Goal: Entertainment & Leisure: Consume media (video, audio)

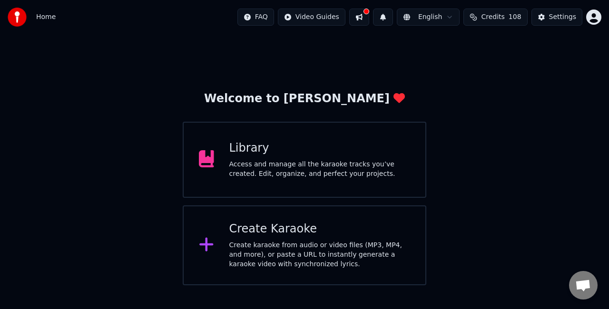
click at [318, 177] on div "Access and manage all the karaoke tracks you’ve created. Edit, organize, and pe…" at bounding box center [319, 169] width 181 height 19
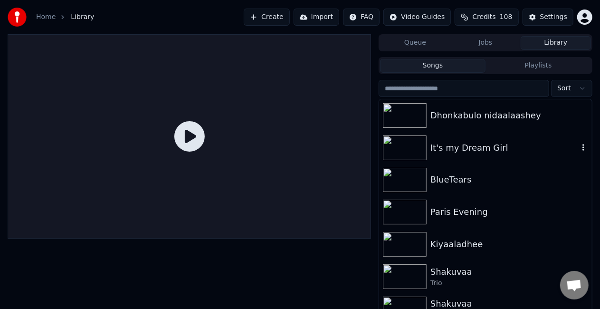
click at [442, 155] on div "It's my Dream Girl" at bounding box center [485, 148] width 213 height 32
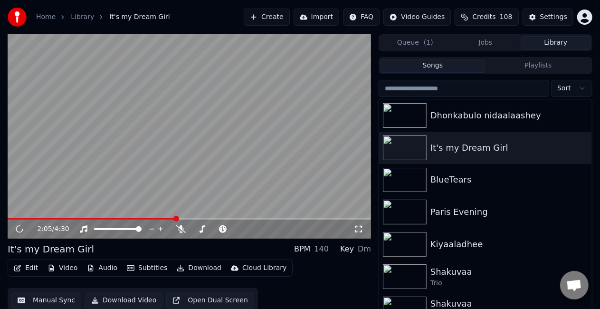
click at [176, 218] on span at bounding box center [190, 219] width 364 height 2
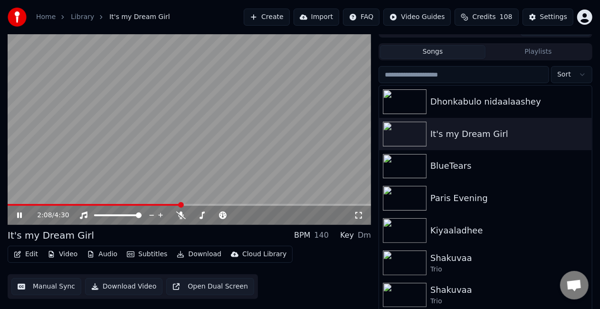
scroll to position [21, 0]
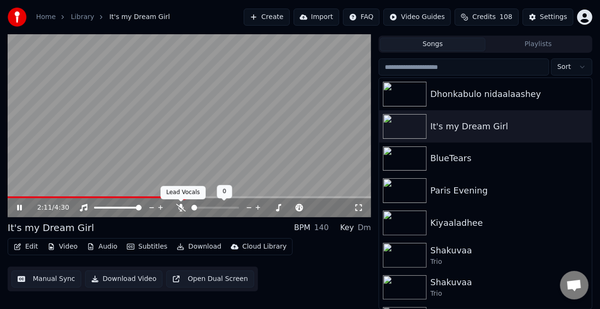
click at [184, 207] on icon at bounding box center [181, 208] width 10 height 8
click at [173, 197] on span at bounding box center [91, 197] width 166 height 2
click at [158, 197] on span at bounding box center [91, 197] width 166 height 2
click at [155, 197] on span at bounding box center [93, 197] width 170 height 2
click at [182, 206] on icon at bounding box center [181, 208] width 5 height 8
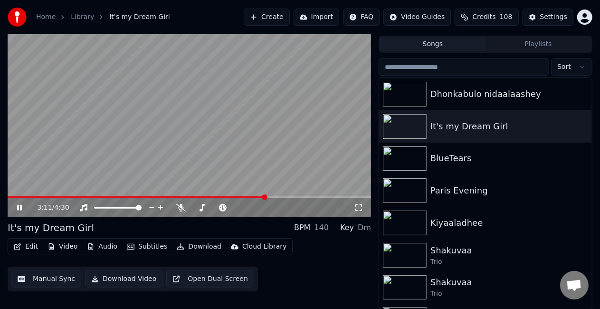
click at [215, 174] on video at bounding box center [190, 115] width 364 height 204
